Goal: Task Accomplishment & Management: Manage account settings

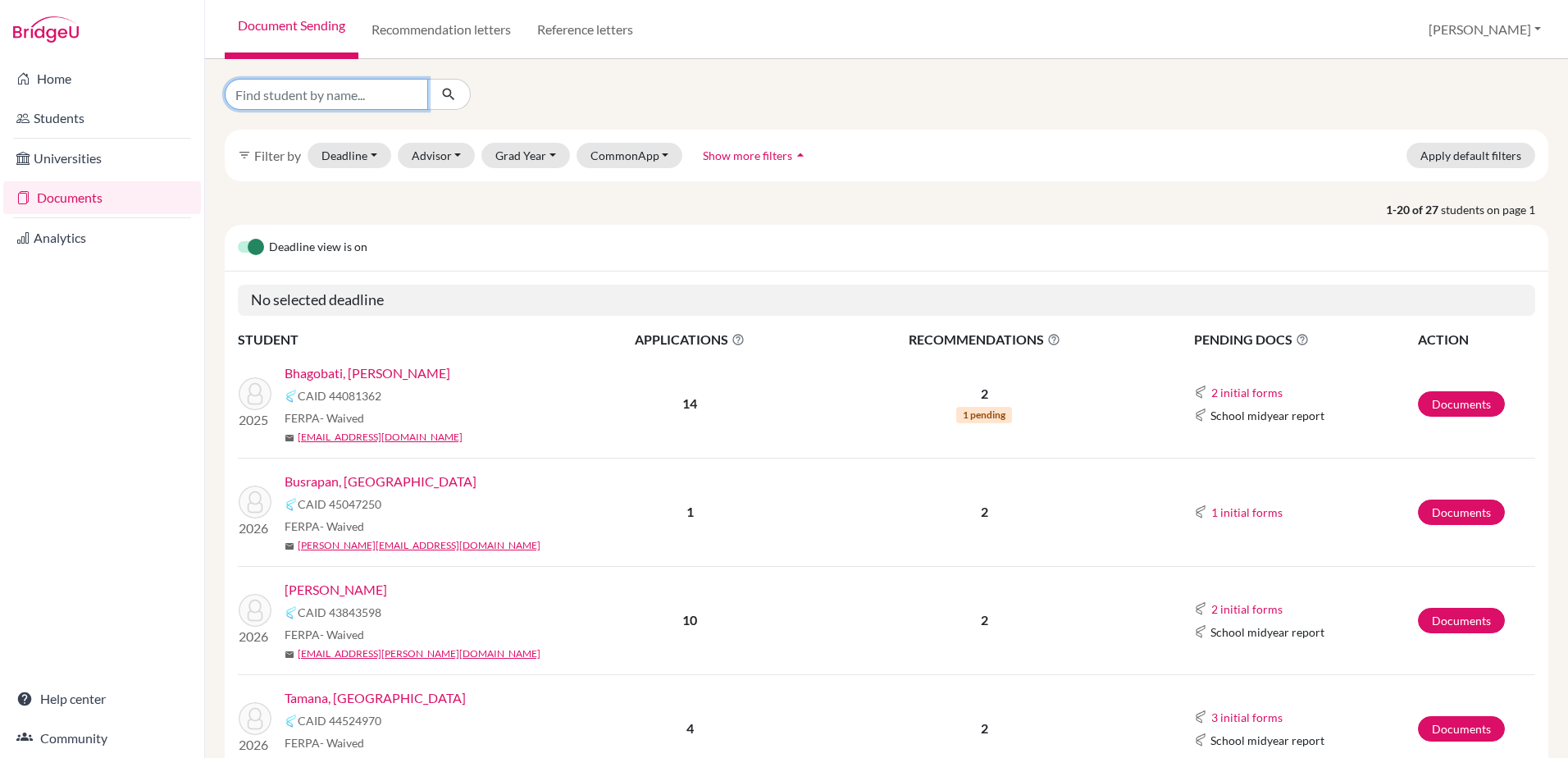
click at [317, 102] on input "Find student by name..." at bounding box center [326, 94] width 203 height 31
type input "boon"
click button "submit" at bounding box center [449, 94] width 43 height 31
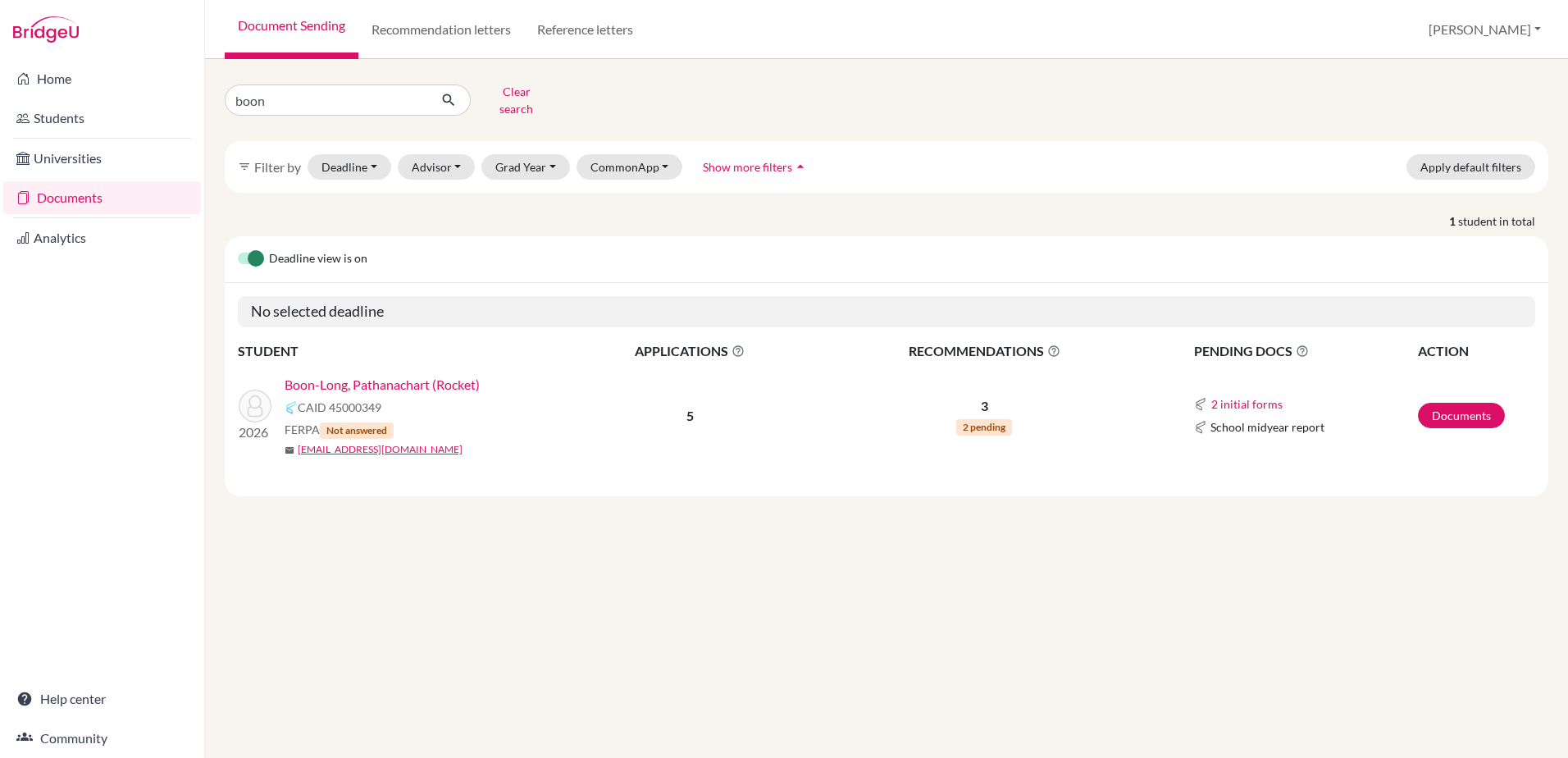
click at [410, 375] on link "Boon-Long, Pathanachart (Rocket)" at bounding box center [382, 384] width 196 height 20
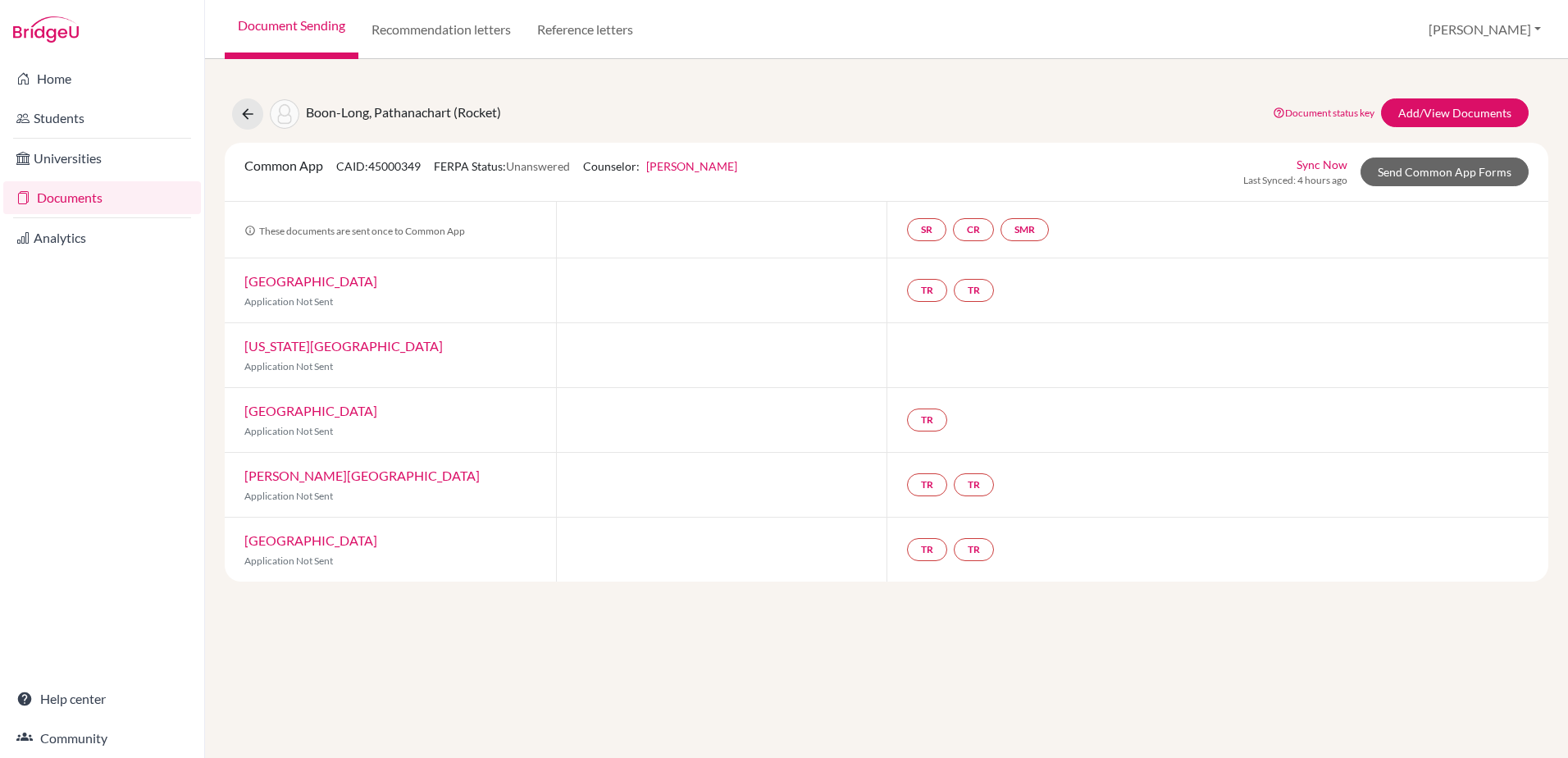
click at [1411, 95] on div "Boon-Long, Pathanachart (Rocket) Document status key TR Requirement. Document n…" at bounding box center [887, 330] width 1324 height 503
click at [1416, 109] on link "Add/View Documents" at bounding box center [1455, 112] width 148 height 29
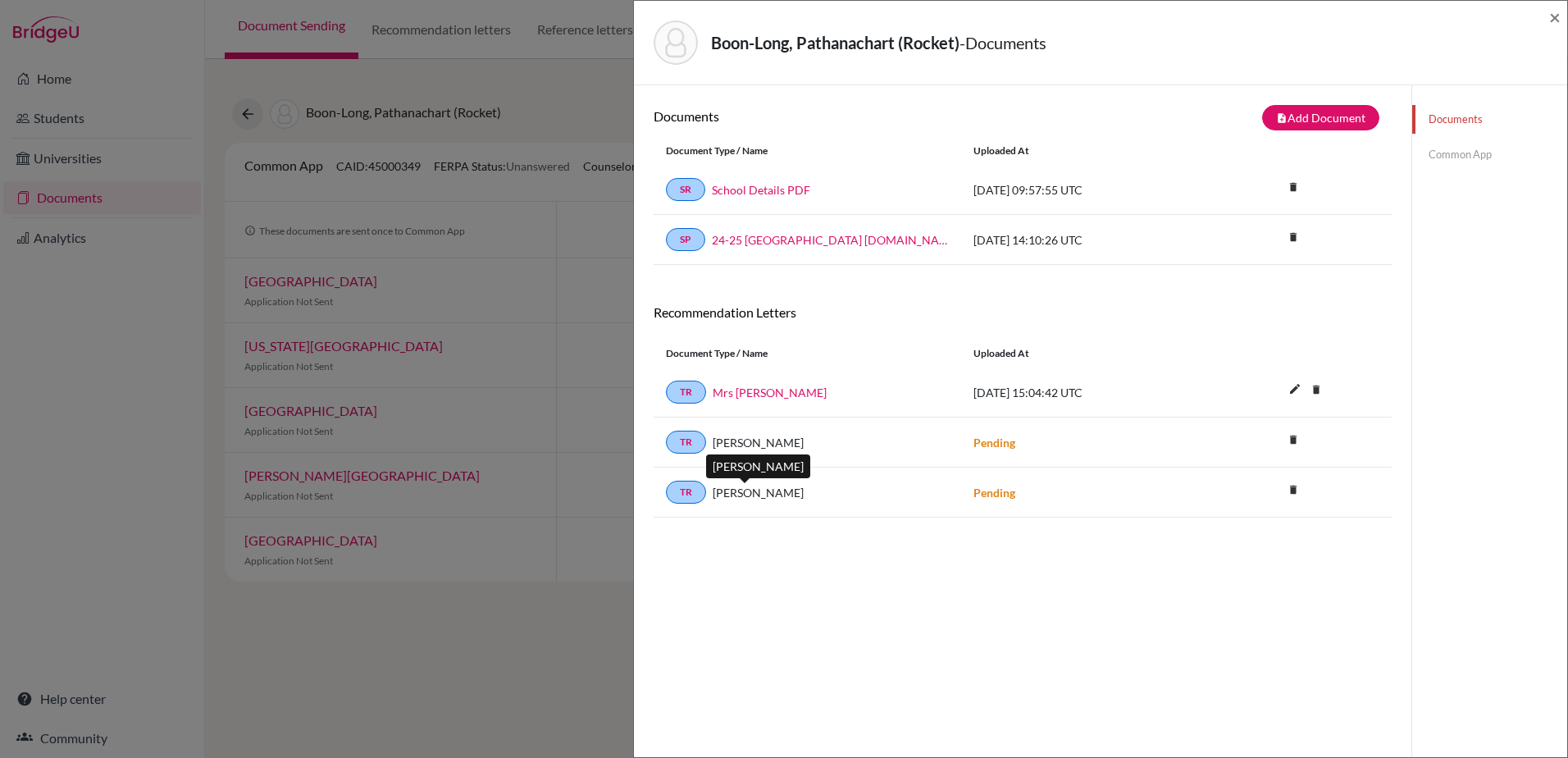
click at [752, 493] on span "Mrs Bonham" at bounding box center [758, 492] width 91 height 17
click at [741, 392] on link "Mrs talks" at bounding box center [770, 393] width 114 height 17
